Goal: Task Accomplishment & Management: Complete application form

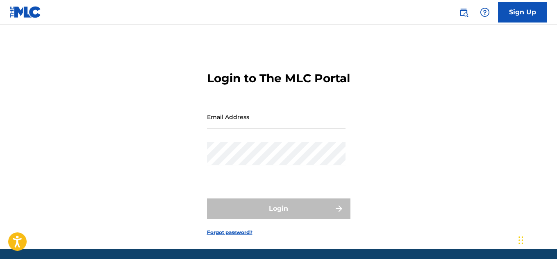
click at [520, 11] on link "Sign Up" at bounding box center [522, 12] width 49 height 20
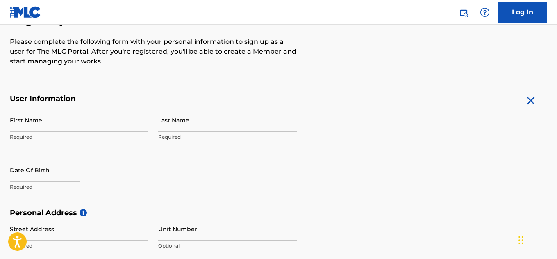
scroll to position [98, 0]
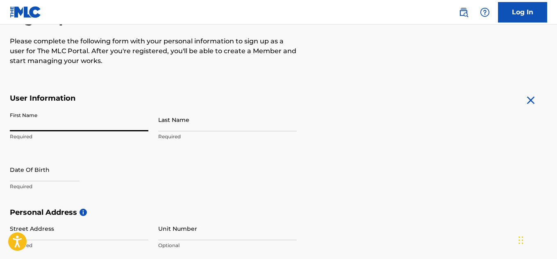
click at [21, 129] on input "First Name" at bounding box center [79, 119] width 138 height 23
click at [388, 85] on div "The MLC uses identity verification before a user is registered to comply with K…" at bounding box center [278, 219] width 557 height 475
click at [53, 129] on input "P" at bounding box center [79, 119] width 138 height 23
type input "[PERSON_NAME]"
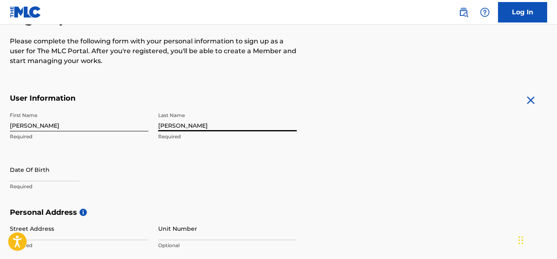
type input "[PERSON_NAME]"
select select "8"
select select "2025"
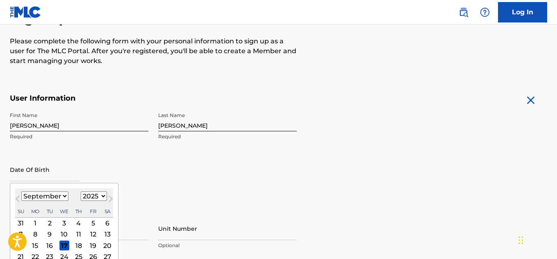
click at [47, 168] on input "text" at bounding box center [45, 169] width 70 height 23
click at [58, 195] on select "January February March April May June July August September October November De…" at bounding box center [44, 196] width 47 height 9
select select "2"
click at [21, 192] on select "January February March April May June July August September October November De…" at bounding box center [44, 196] width 47 height 9
click at [99, 196] on select "1899 1900 1901 1902 1903 1904 1905 1906 1907 1908 1909 1910 1911 1912 1913 1914…" at bounding box center [94, 196] width 26 height 9
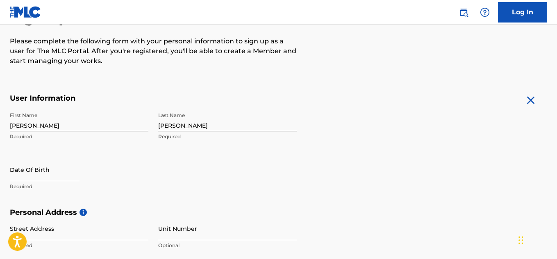
click at [104, 97] on h5 "User Information" at bounding box center [153, 98] width 287 height 9
click at [71, 176] on input "text" at bounding box center [45, 169] width 70 height 23
select select "8"
select select "2025"
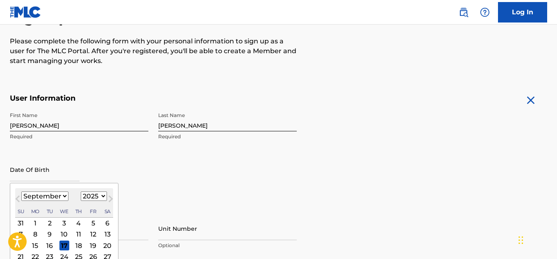
click at [62, 197] on select "January February March April May June July August September October November De…" at bounding box center [44, 196] width 47 height 9
select select "2"
click at [21, 192] on select "January February March April May June July August September October November De…" at bounding box center [44, 196] width 47 height 9
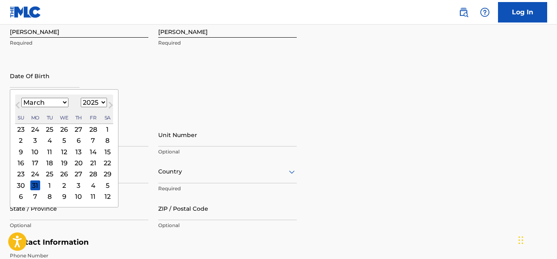
scroll to position [193, 0]
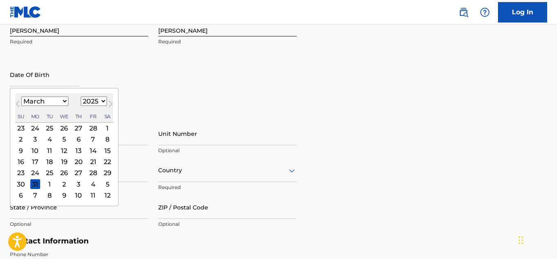
click at [51, 176] on div "25" at bounding box center [50, 173] width 10 height 10
type input "[DATE]"
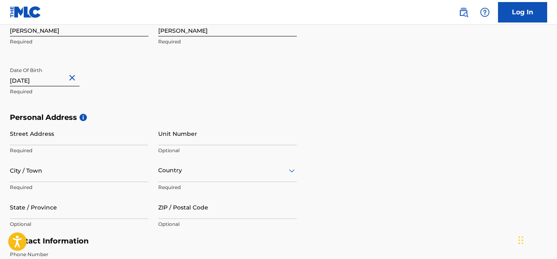
click at [81, 89] on p "Required" at bounding box center [79, 91] width 138 height 7
click at [57, 84] on input "[DATE]" at bounding box center [45, 74] width 70 height 23
select select "2"
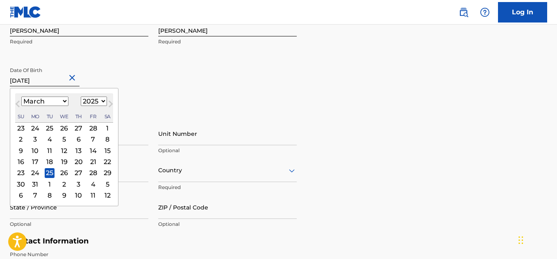
click at [95, 104] on select "1899 1900 1901 1902 1903 1904 1905 1906 1907 1908 1909 1910 1911 1912 1913 1914…" at bounding box center [94, 101] width 26 height 9
select select "1982"
click at [81, 97] on select "1899 1900 1901 1902 1903 1904 1905 1906 1907 1908 1909 1910 1911 1912 1913 1914…" at bounding box center [94, 101] width 26 height 9
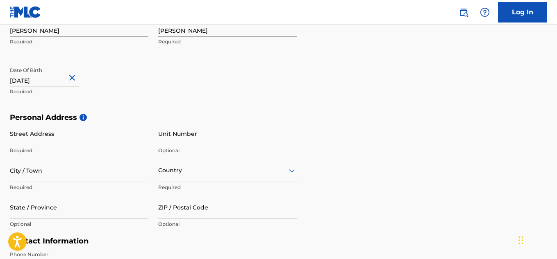
click at [58, 80] on input "[DATE]" at bounding box center [45, 74] width 70 height 23
select select "2"
select select "2025"
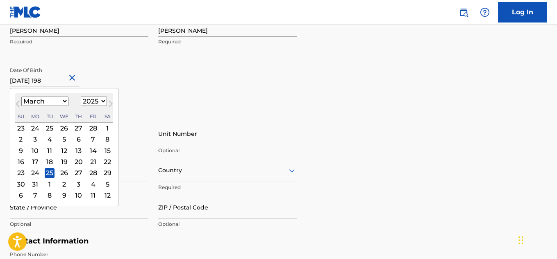
type input "[DATE]"
select select "1982"
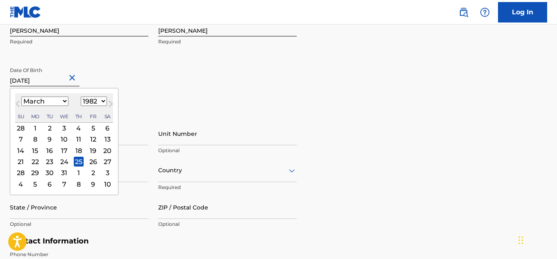
type input "[DATE]"
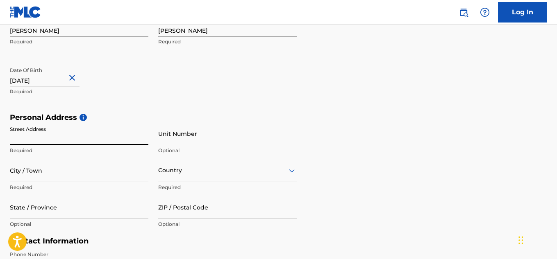
click at [140, 142] on input "Street Address" at bounding box center [79, 133] width 138 height 23
type input "3"
type input "[STREET_ADDRESS][PERSON_NAME]"
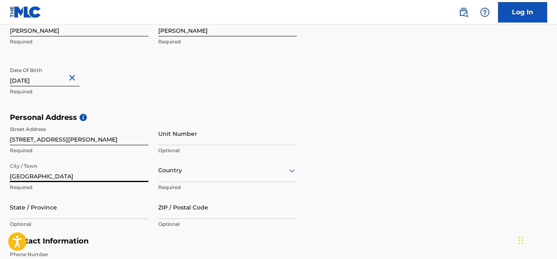
type input "[GEOGRAPHIC_DATA]"
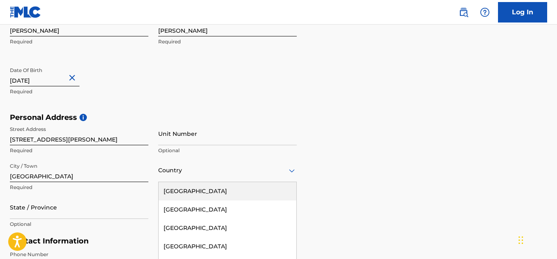
scroll to position [240, 0]
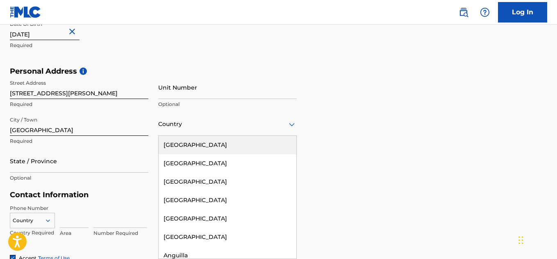
click at [205, 151] on div "[GEOGRAPHIC_DATA]" at bounding box center [228, 145] width 138 height 18
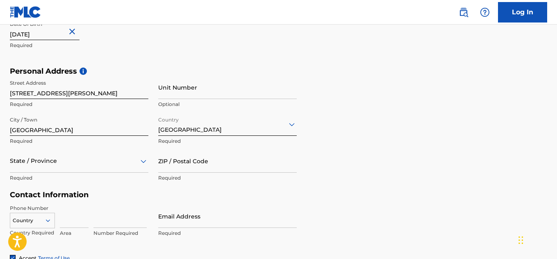
scroll to position [277, 0]
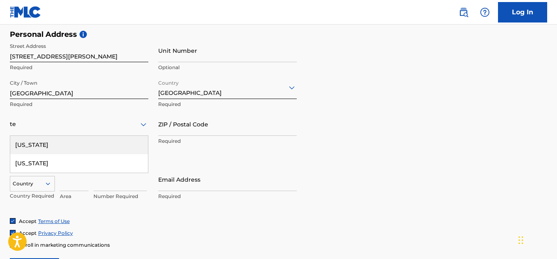
type input "tex"
click at [93, 152] on div "[US_STATE]" at bounding box center [79, 145] width 138 height 18
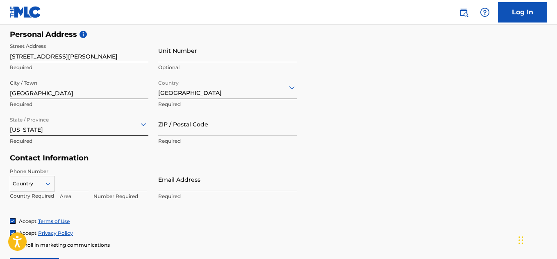
click at [240, 130] on input "ZIP / Postal Code" at bounding box center [227, 124] width 138 height 23
type input "75044"
click at [65, 190] on input at bounding box center [74, 179] width 29 height 23
type input "469"
type input "2580025"
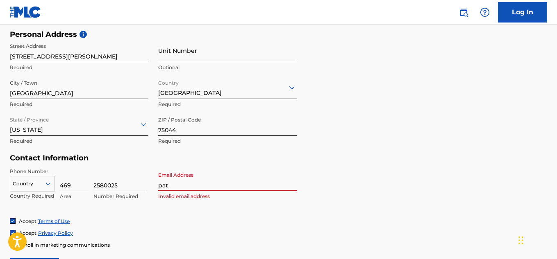
type input "[EMAIL_ADDRESS][DOMAIN_NAME]"
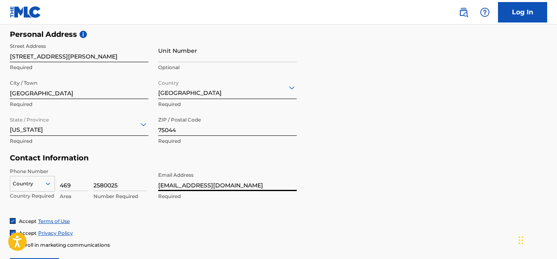
click at [184, 217] on div "Phone Number Country Country Required 469 Area 2580025 Number Required Email Ad…" at bounding box center [153, 193] width 287 height 50
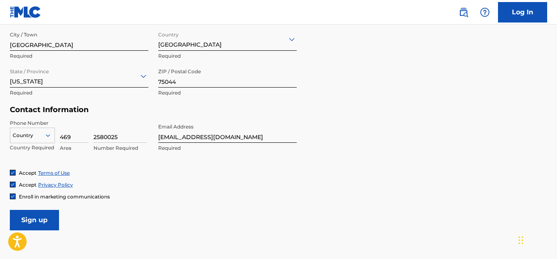
scroll to position [326, 0]
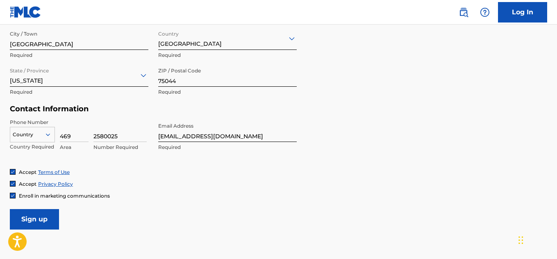
click at [40, 222] on input "Sign up" at bounding box center [34, 219] width 49 height 20
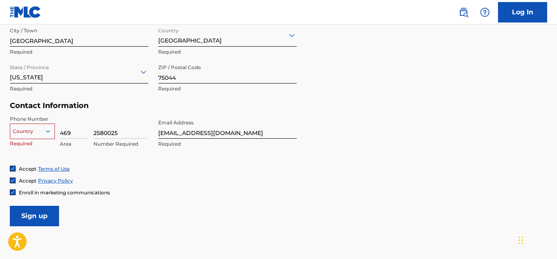
click at [47, 132] on icon at bounding box center [47, 131] width 7 height 7
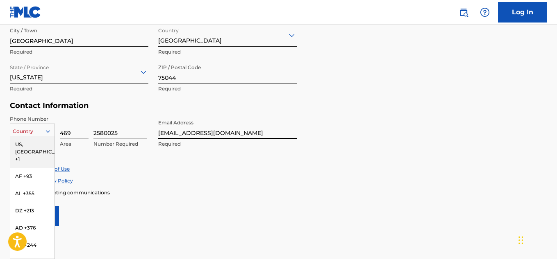
click at [39, 141] on div "US, [GEOGRAPHIC_DATA] +1" at bounding box center [32, 152] width 44 height 32
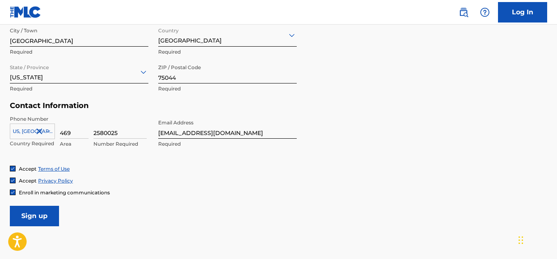
click at [28, 218] on input "Sign up" at bounding box center [34, 216] width 49 height 20
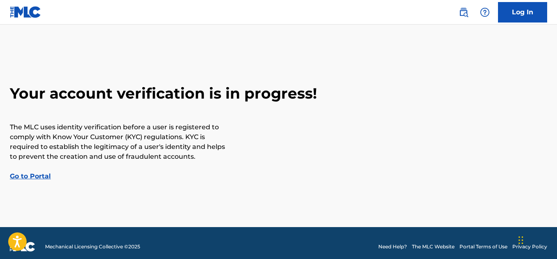
click at [36, 176] on link "Go to Portal" at bounding box center [30, 176] width 41 height 8
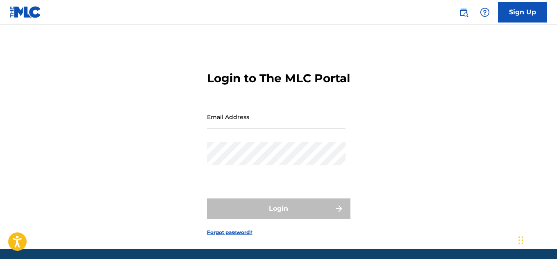
click at [254, 129] on input "Email Address" at bounding box center [276, 116] width 138 height 23
click at [127, 238] on div "Login to The MLC Portal Email Address patpmusoc Password Login Forgot password?" at bounding box center [278, 147] width 557 height 204
click at [263, 129] on input "patpmusoc" at bounding box center [276, 116] width 138 height 23
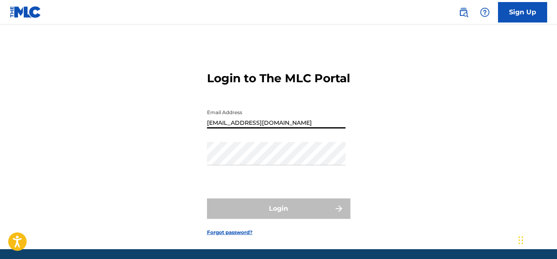
type input "[EMAIL_ADDRESS][DOMAIN_NAME]"
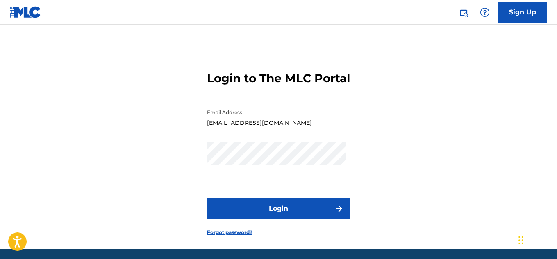
click at [314, 216] on button "Login" at bounding box center [278, 209] width 143 height 20
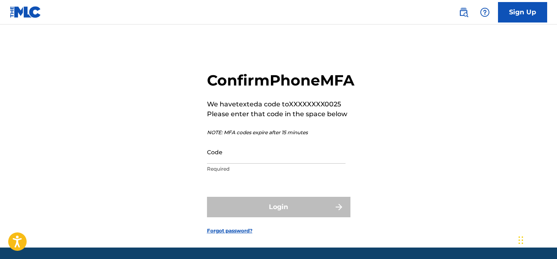
click at [290, 164] on input "Code" at bounding box center [276, 152] width 138 height 23
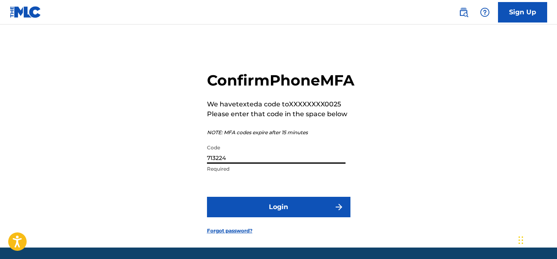
type input "713224"
click at [307, 218] on button "Login" at bounding box center [278, 207] width 143 height 20
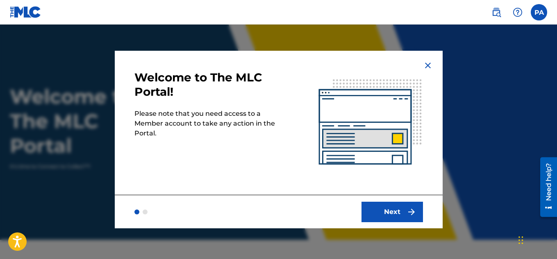
click at [382, 204] on button "Next" at bounding box center [391, 212] width 61 height 20
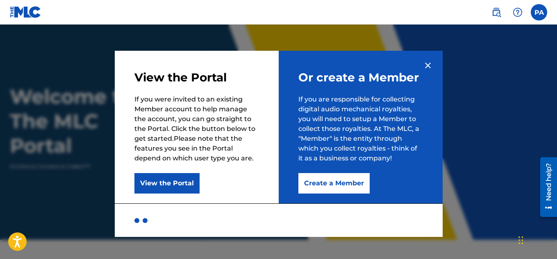
click at [347, 182] on button "Create a Member" at bounding box center [333, 183] width 71 height 20
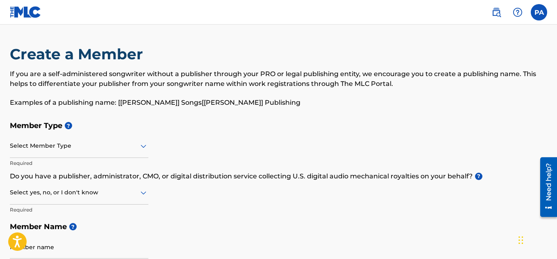
click at [140, 143] on icon at bounding box center [143, 146] width 10 height 10
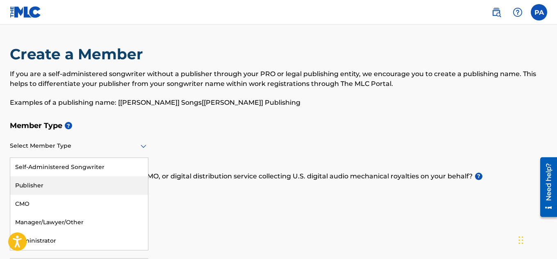
click at [99, 185] on div "Publisher" at bounding box center [79, 186] width 138 height 18
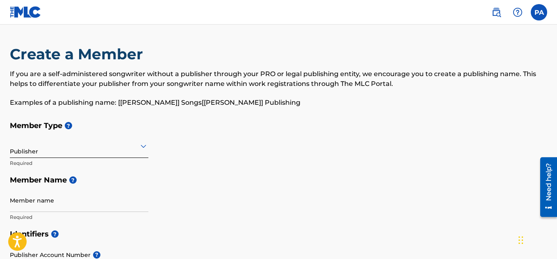
click at [93, 208] on input "Member name" at bounding box center [79, 200] width 138 height 23
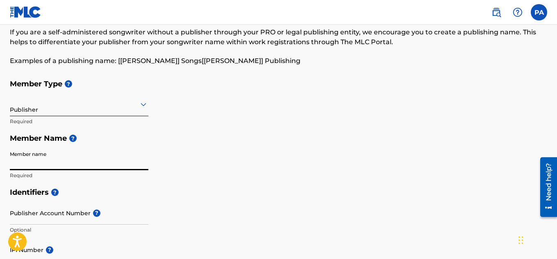
scroll to position [39, 0]
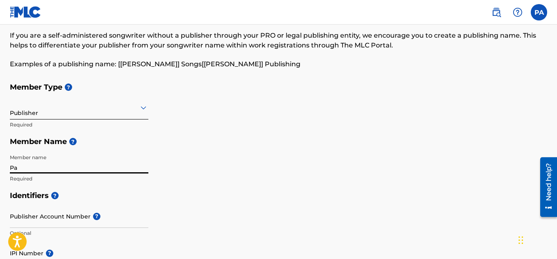
type input "P"
type input "So Up Top Records"
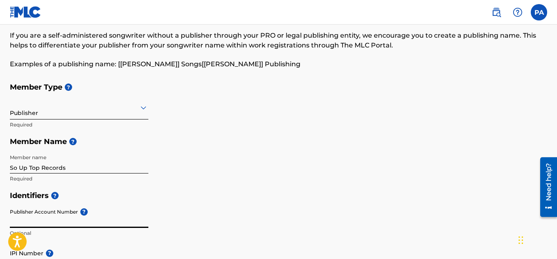
click at [60, 220] on input "Publisher Account Number ?" at bounding box center [79, 216] width 138 height 23
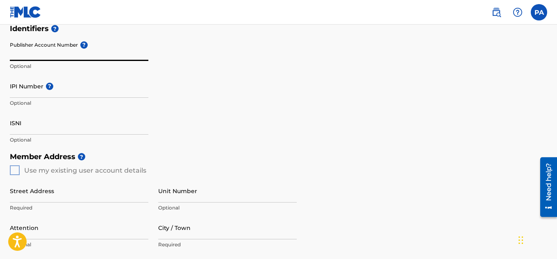
scroll to position [204, 0]
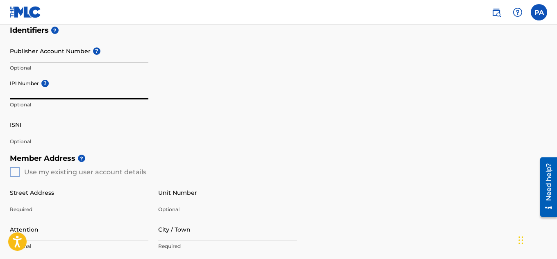
click at [43, 95] on input "IPI Number ?" at bounding box center [79, 87] width 138 height 23
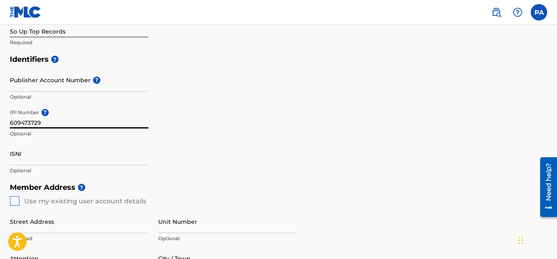
scroll to position [177, 0]
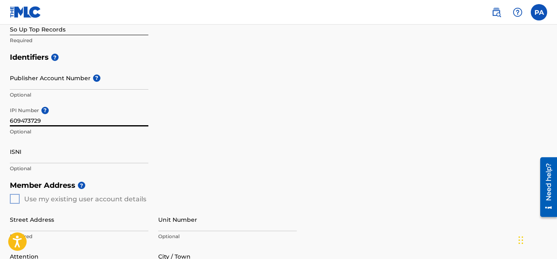
type input "609473729"
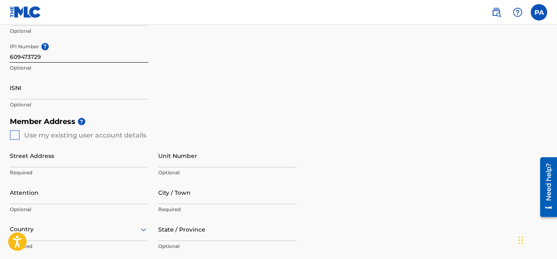
scroll to position [241, 0]
click at [9, 136] on div "Create a Member If you are a self-administered songwriter without a publisher t…" at bounding box center [278, 107] width 557 height 607
click at [14, 136] on div "Member Address ? Use my existing user account details Street Address Required U…" at bounding box center [278, 206] width 537 height 187
click at [15, 136] on div "Member Address ? Use my existing user account details Street Address Required U…" at bounding box center [278, 206] width 537 height 187
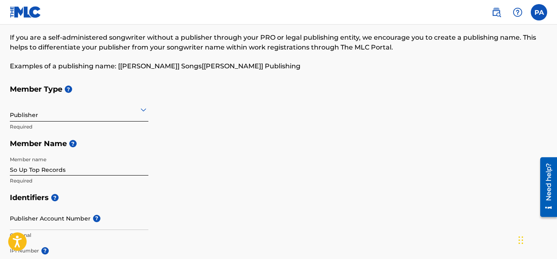
scroll to position [35, 0]
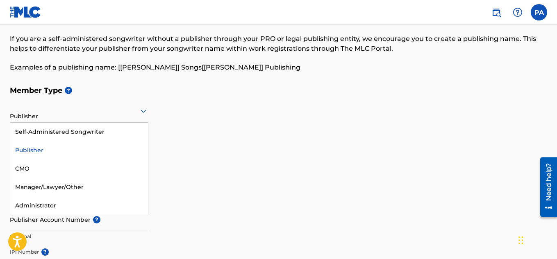
click at [254, 122] on div "Member Type ? 5 results available. Use Up and Down to choose options, press Ent…" at bounding box center [278, 136] width 537 height 109
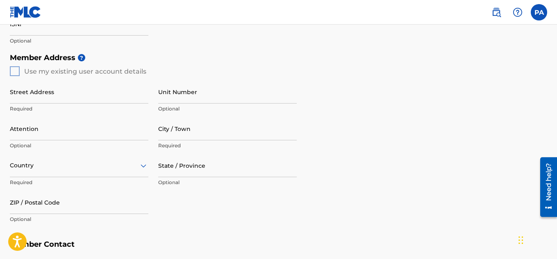
scroll to position [307, 0]
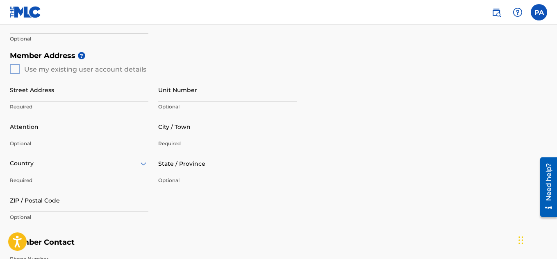
click at [82, 97] on input "Street Address" at bounding box center [79, 89] width 138 height 23
click at [17, 79] on input "Street Address" at bounding box center [79, 89] width 138 height 23
type input "[STREET_ADDRESS][PERSON_NAME]"
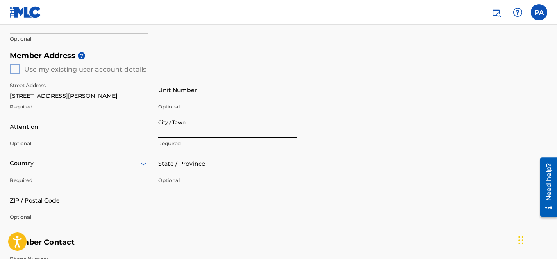
click at [193, 130] on input "City / Town" at bounding box center [227, 126] width 138 height 23
type input "[GEOGRAPHIC_DATA]"
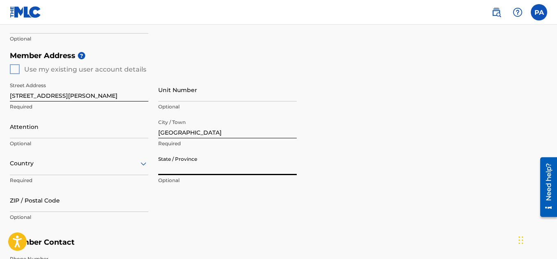
click at [197, 170] on input "State / Province" at bounding box center [227, 163] width 138 height 23
type input "[US_STATE]"
click at [142, 165] on div "Country" at bounding box center [79, 163] width 138 height 23
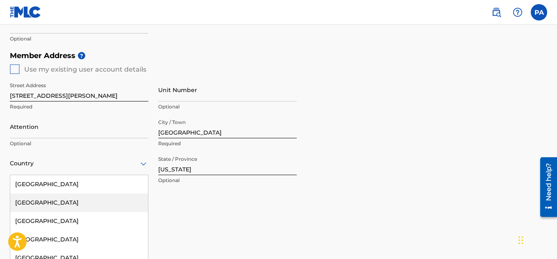
scroll to position [346, 0]
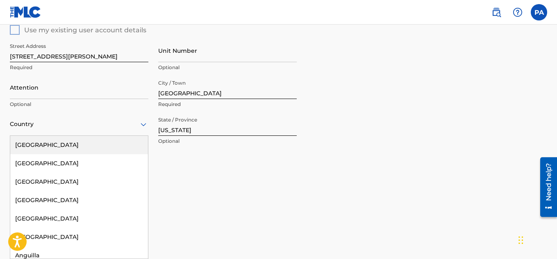
click at [102, 147] on div "[GEOGRAPHIC_DATA]" at bounding box center [79, 145] width 138 height 18
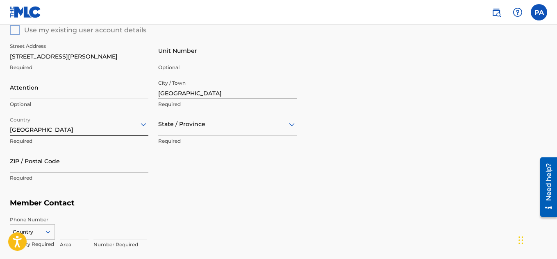
click at [100, 165] on input "ZIP / Postal Code" at bounding box center [79, 161] width 138 height 23
type input "75216"
click at [252, 158] on div "Street Address [STREET_ADDRESS][PERSON_NAME] Required Unit Number Optional Atte…" at bounding box center [153, 113] width 287 height 156
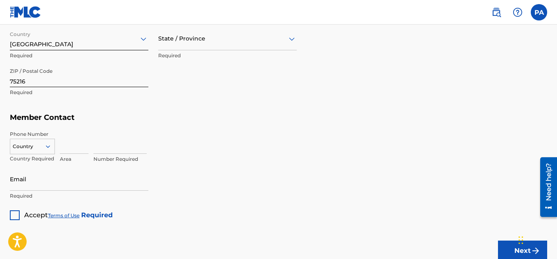
scroll to position [444, 0]
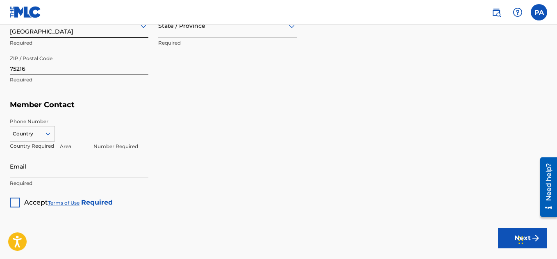
click at [70, 138] on input at bounding box center [74, 129] width 29 height 23
type input "469"
click at [100, 136] on input at bounding box center [119, 129] width 53 height 23
type input "2580025"
click at [21, 172] on input "Email" at bounding box center [79, 166] width 138 height 23
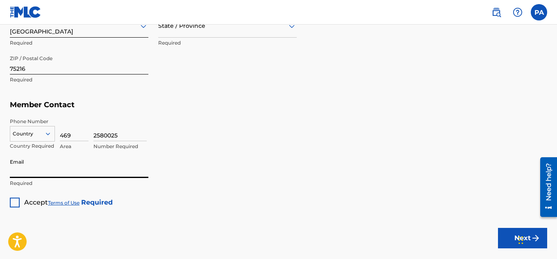
type input "[EMAIL_ADDRESS][DOMAIN_NAME]"
click at [14, 206] on div at bounding box center [15, 203] width 10 height 10
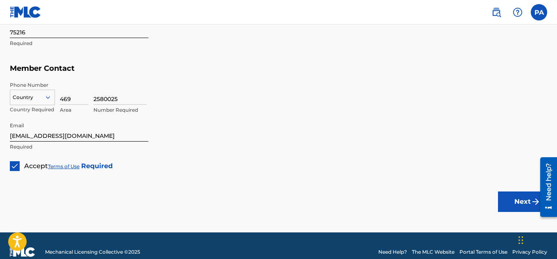
scroll to position [494, 0]
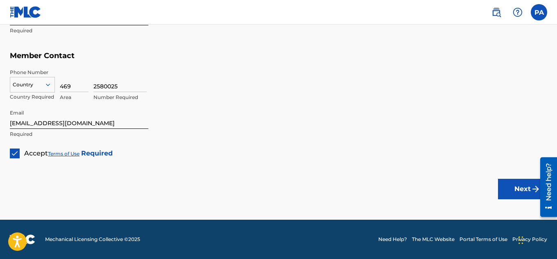
click at [528, 190] on button "Next" at bounding box center [522, 189] width 49 height 20
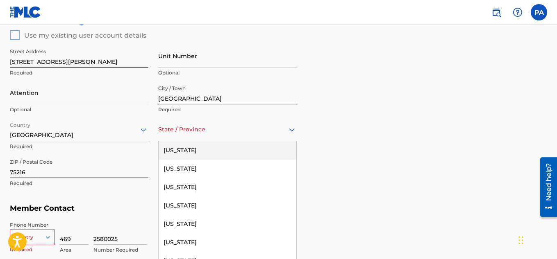
scroll to position [346, 0]
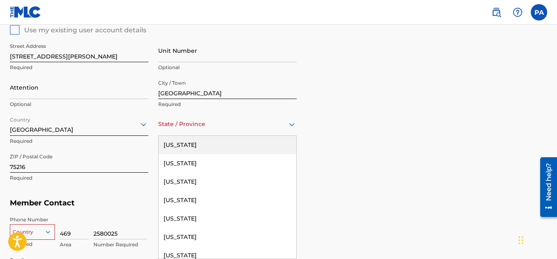
click at [288, 130] on div "State / Province" at bounding box center [227, 124] width 138 height 23
type input "tex"
click at [214, 147] on div "[US_STATE]" at bounding box center [228, 145] width 138 height 18
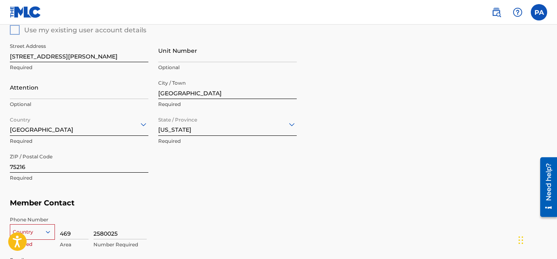
click at [231, 166] on div "Street Address [STREET_ADDRESS][PERSON_NAME] Required Unit Number Optional Atte…" at bounding box center [153, 113] width 287 height 156
click at [51, 229] on div "216 results available. Use Up and Down to choose options, press Enter to select…" at bounding box center [32, 230] width 45 height 12
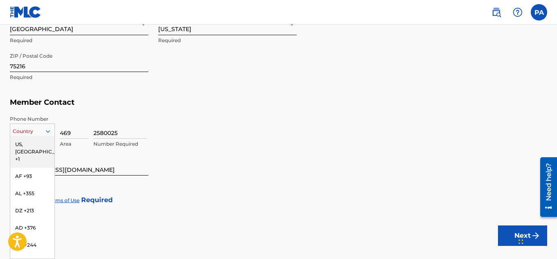
click at [29, 142] on div "US, [GEOGRAPHIC_DATA] +1" at bounding box center [32, 152] width 44 height 32
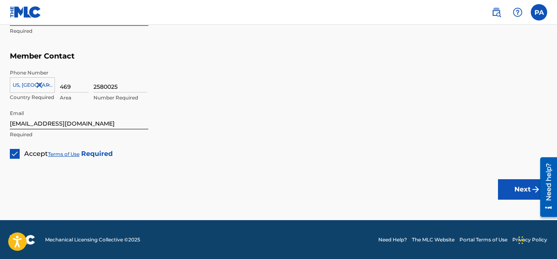
scroll to position [494, 0]
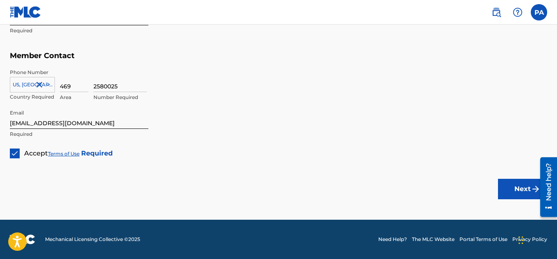
click at [523, 194] on button "Next" at bounding box center [522, 189] width 49 height 20
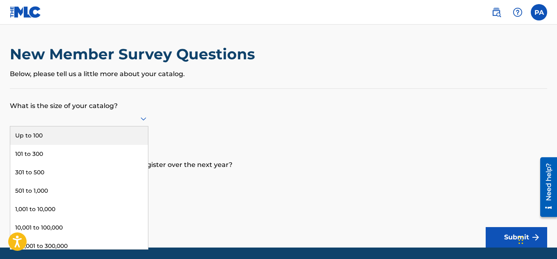
click at [141, 116] on icon at bounding box center [143, 119] width 10 height 10
click at [124, 131] on div "Up to 100" at bounding box center [79, 136] width 138 height 18
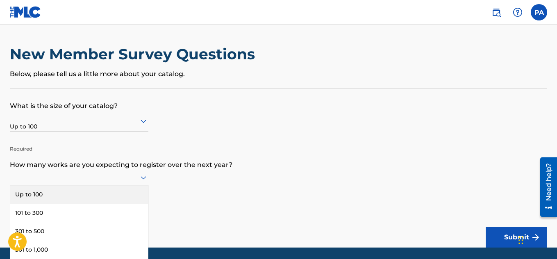
scroll to position [28, 0]
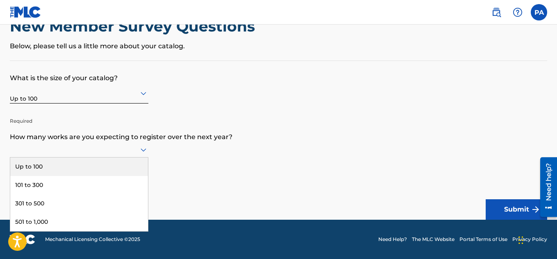
click at [141, 158] on div "9 results available. Use Up and Down to choose options, press Enter to select t…" at bounding box center [79, 150] width 138 height 16
click at [136, 168] on div "Up to 100" at bounding box center [79, 167] width 138 height 18
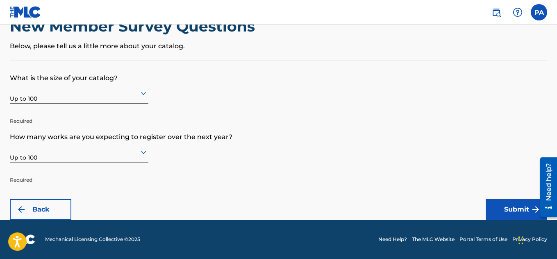
click at [509, 209] on button "Submit" at bounding box center [515, 210] width 61 height 20
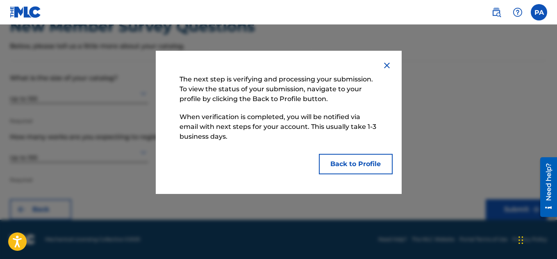
click at [359, 166] on button "Back to Profile" at bounding box center [356, 164] width 74 height 20
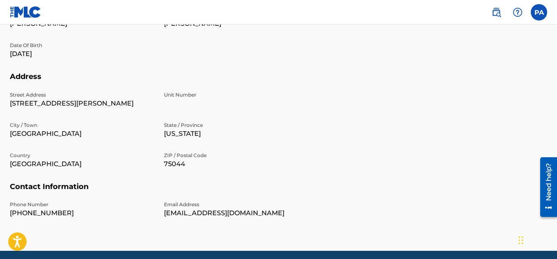
scroll to position [259, 0]
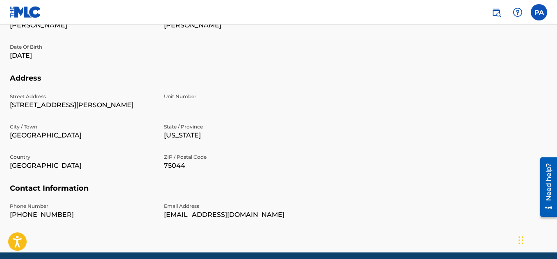
click at [172, 173] on div "Street Address [STREET_ADDRESS][PERSON_NAME][US_STATE] ZIP / Postal Code 75044" at bounding box center [159, 138] width 298 height 91
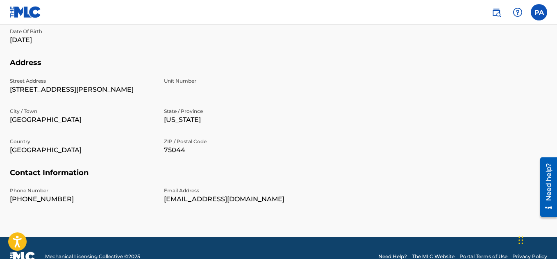
scroll to position [276, 0]
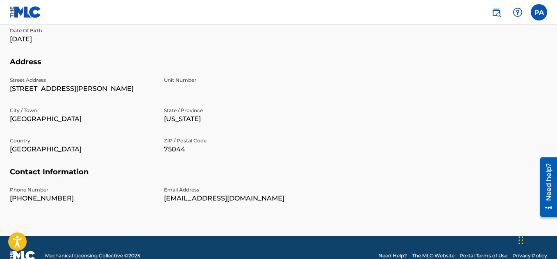
click at [169, 155] on div "Street Address [STREET_ADDRESS][PERSON_NAME][US_STATE] ZIP / Postal Code 75044" at bounding box center [159, 122] width 298 height 91
click at [170, 160] on div "Street Address [STREET_ADDRESS][PERSON_NAME][US_STATE] ZIP / Postal Code 75044" at bounding box center [159, 122] width 298 height 91
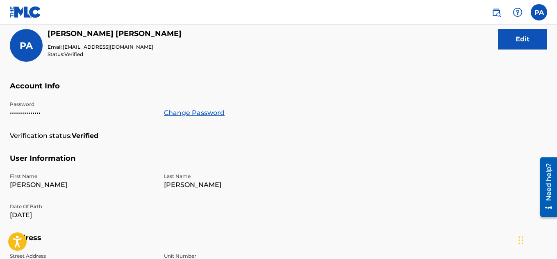
scroll to position [95, 0]
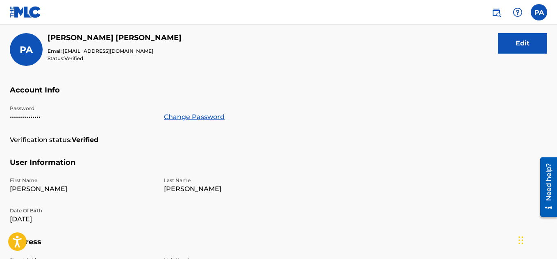
click at [518, 35] on button "Edit" at bounding box center [522, 43] width 49 height 20
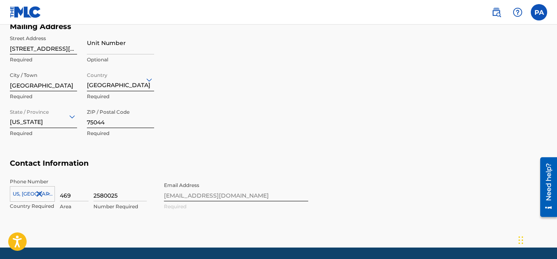
scroll to position [369, 0]
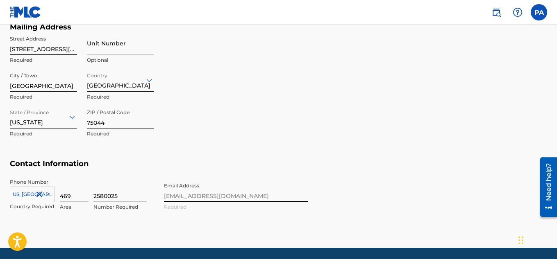
click at [133, 124] on input "75044" at bounding box center [120, 116] width 67 height 23
type input "75216"
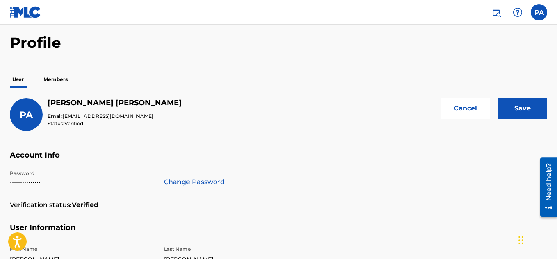
scroll to position [0, 0]
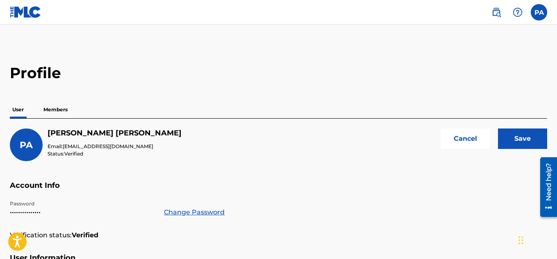
click at [532, 144] on input "Save" at bounding box center [522, 139] width 49 height 20
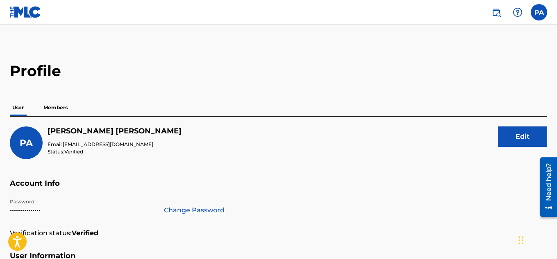
scroll to position [3, 0]
